Goal: Find specific page/section

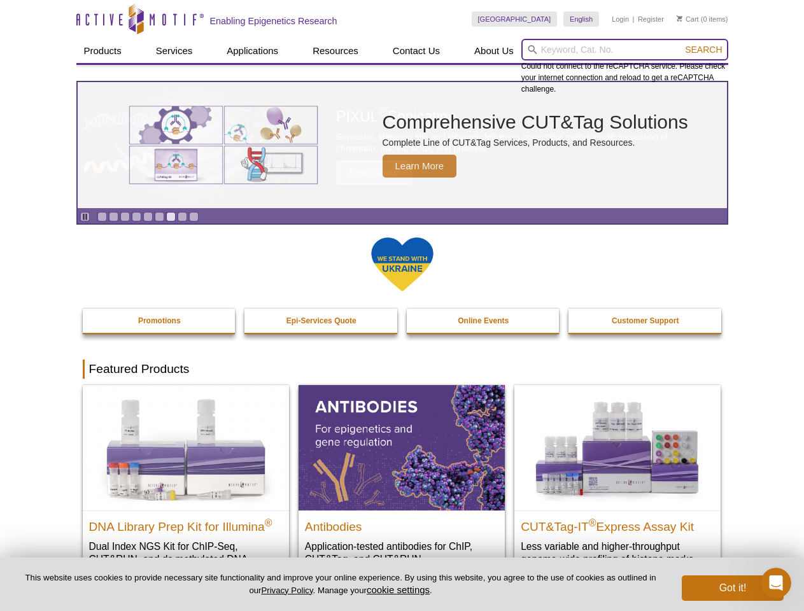
click at [625, 50] on input "search" at bounding box center [625, 50] width 207 height 22
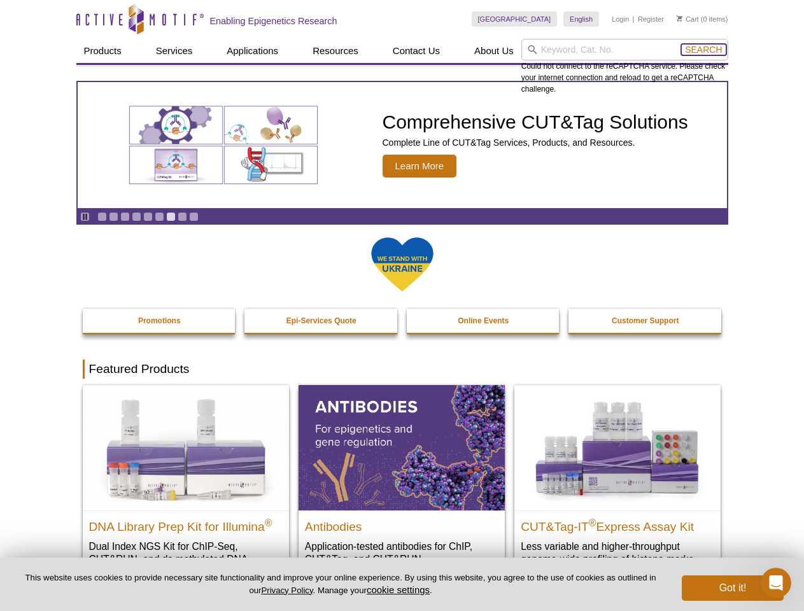
click at [704, 50] on span "Search" at bounding box center [703, 50] width 37 height 10
click at [85, 217] on icon "Pause" at bounding box center [85, 217] width 8 height 8
click at [102, 217] on link "Go to slide 1" at bounding box center [102, 217] width 10 height 10
click at [113, 217] on link "Go to slide 2" at bounding box center [114, 217] width 10 height 10
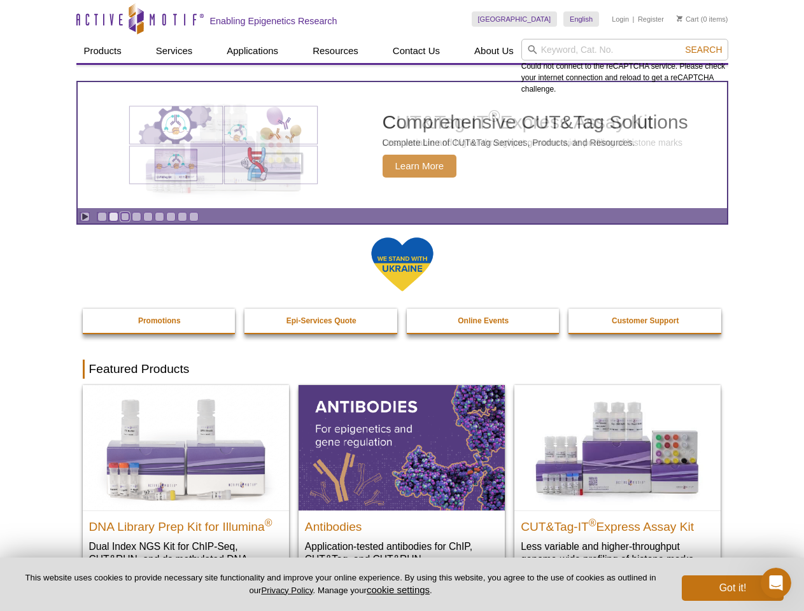
click at [125, 217] on link "Go to slide 3" at bounding box center [125, 217] width 10 height 10
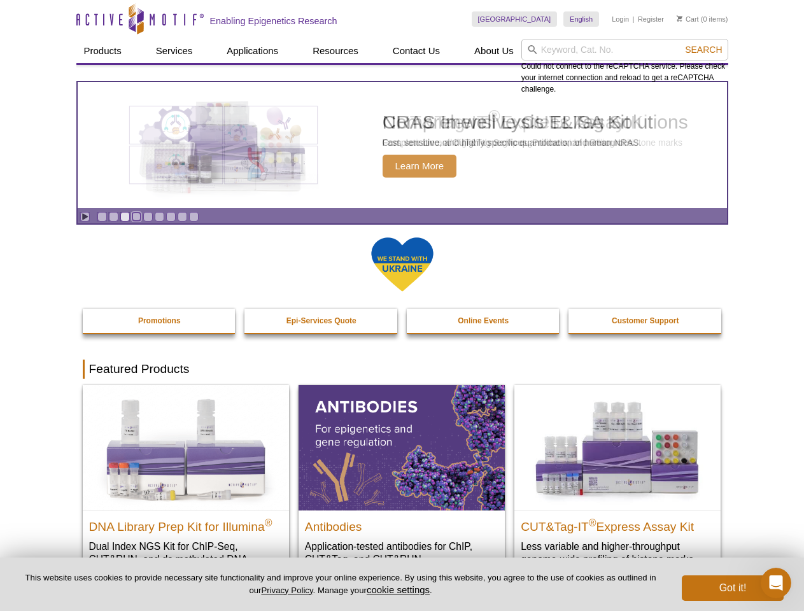
click at [136, 217] on link "Go to slide 4" at bounding box center [137, 217] width 10 height 10
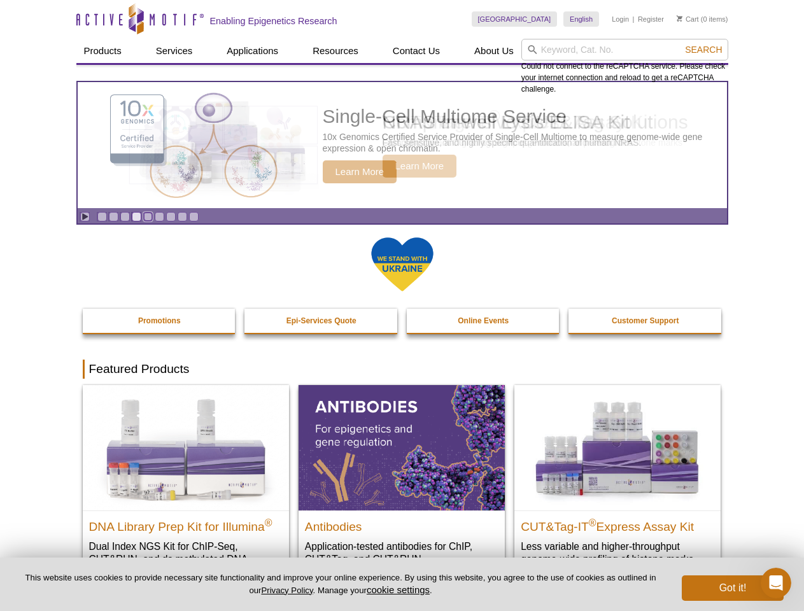
click at [148, 217] on link "Go to slide 5" at bounding box center [148, 217] width 10 height 10
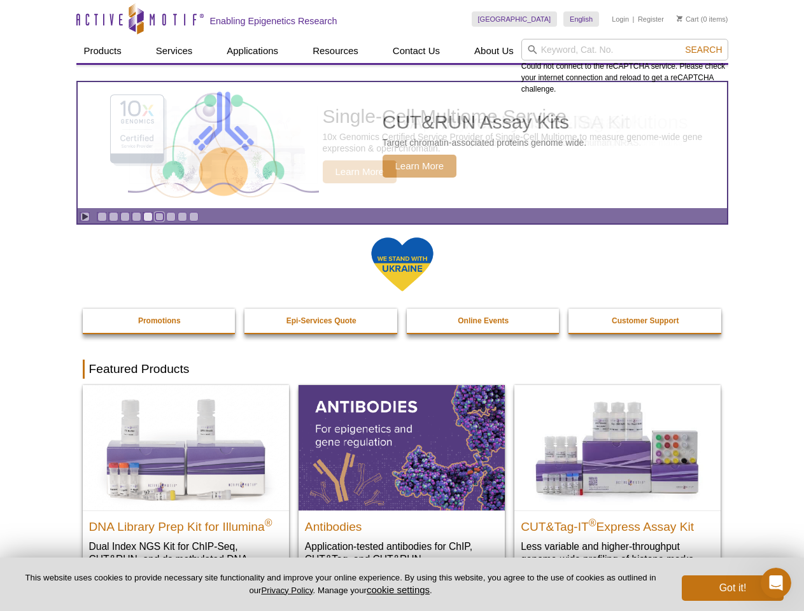
click at [159, 217] on link "Go to slide 6" at bounding box center [160, 217] width 10 height 10
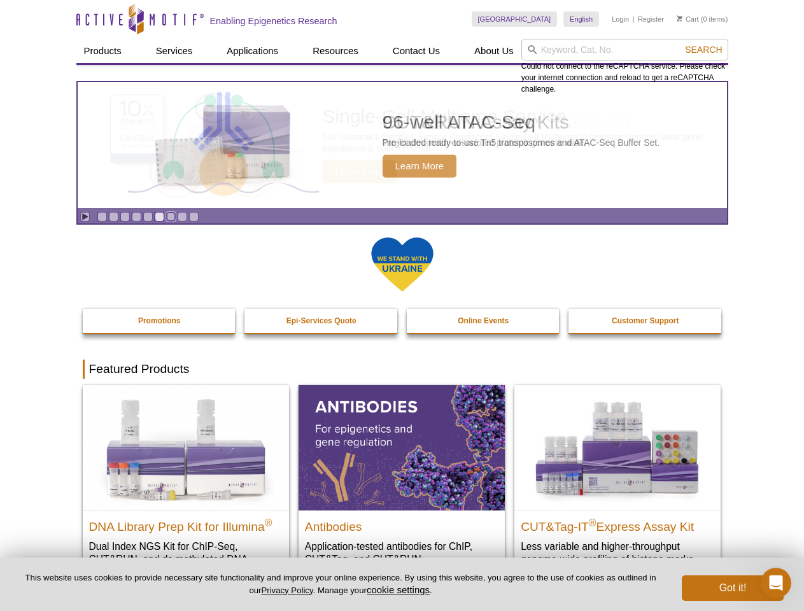
click at [171, 217] on link "Go to slide 7" at bounding box center [171, 217] width 10 height 10
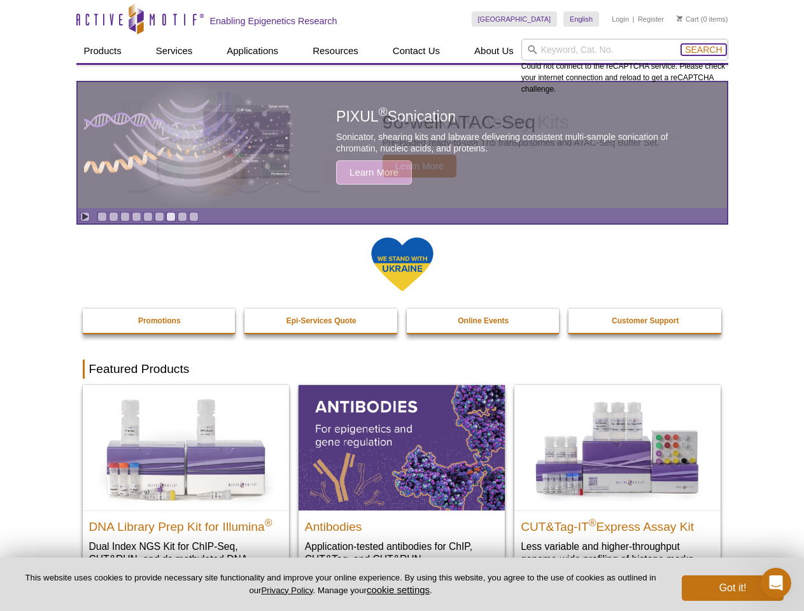
click at [704, 50] on span "Search" at bounding box center [703, 50] width 37 height 10
